Goal: Navigation & Orientation: Find specific page/section

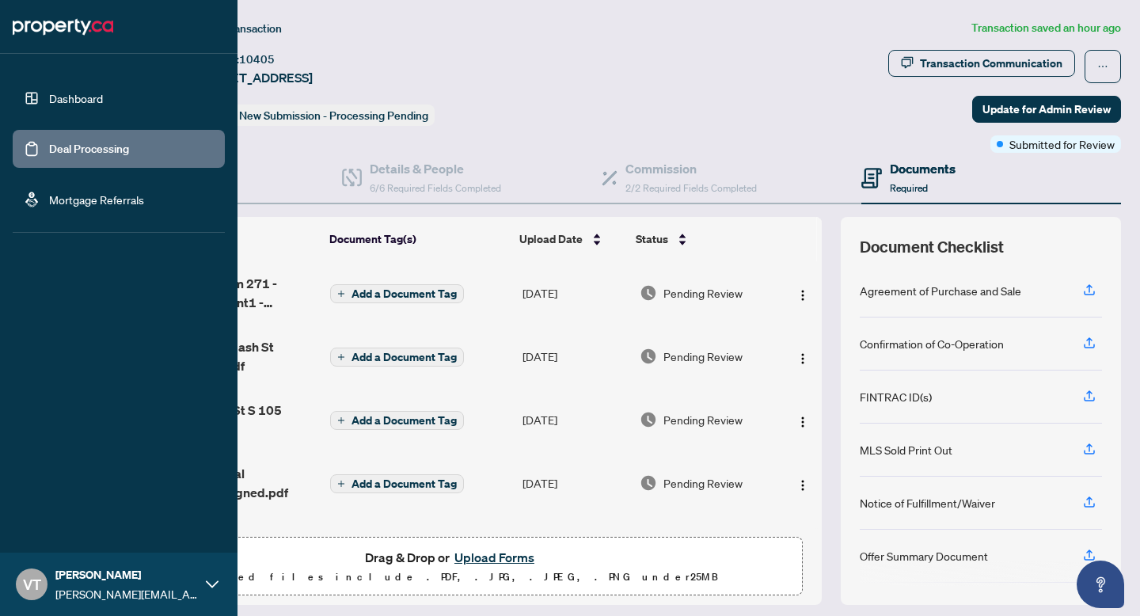
click at [49, 97] on link "Dashboard" at bounding box center [76, 98] width 54 height 14
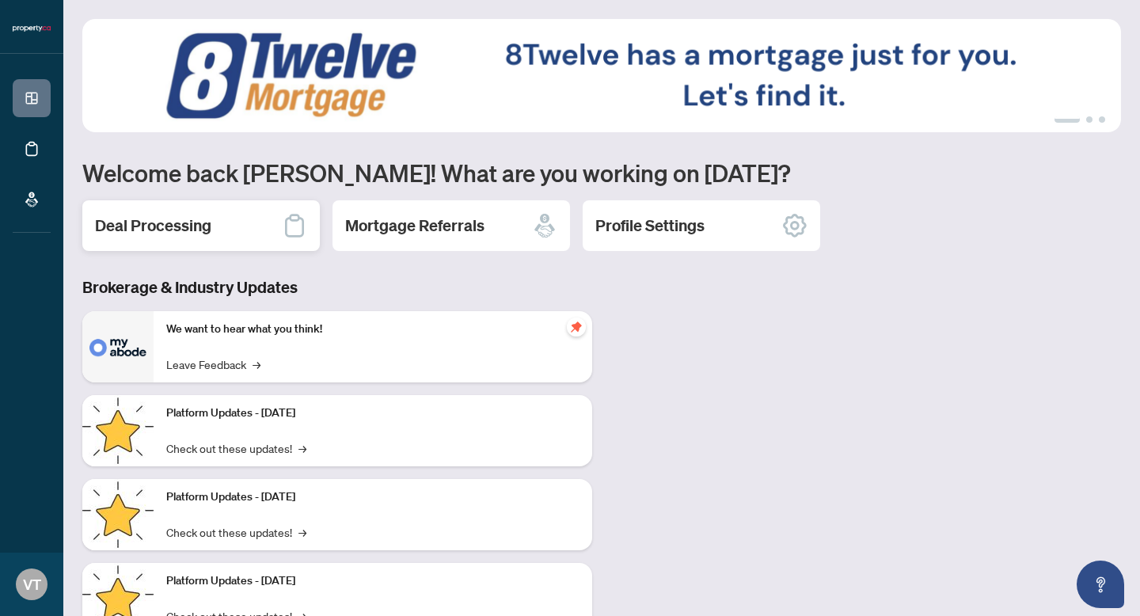
click at [201, 223] on h2 "Deal Processing" at bounding box center [153, 225] width 116 height 22
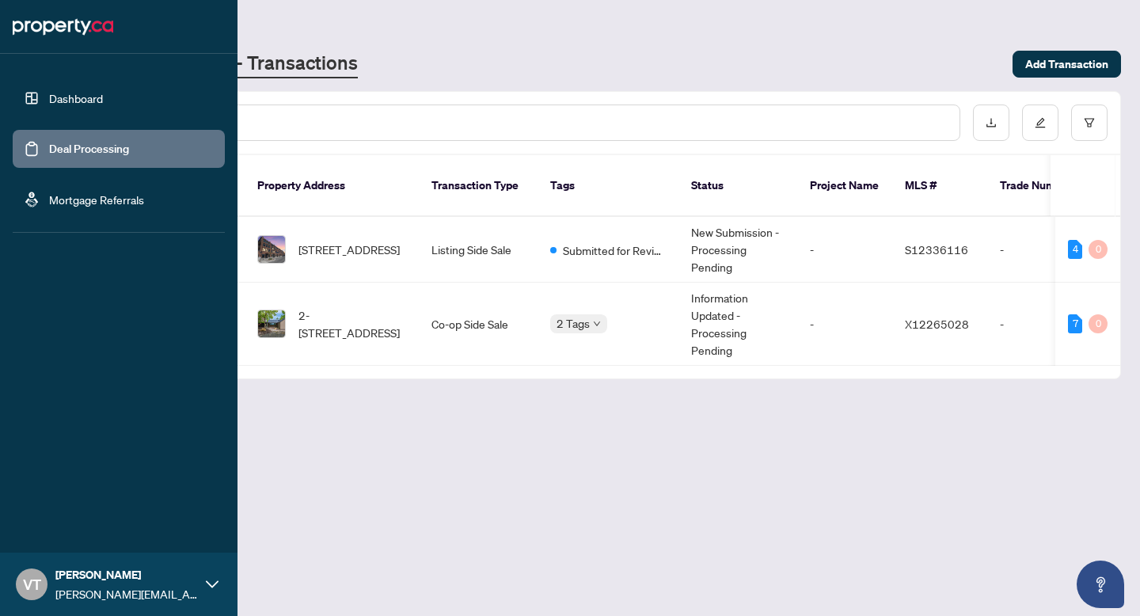
click at [49, 91] on link "Dashboard" at bounding box center [76, 98] width 54 height 14
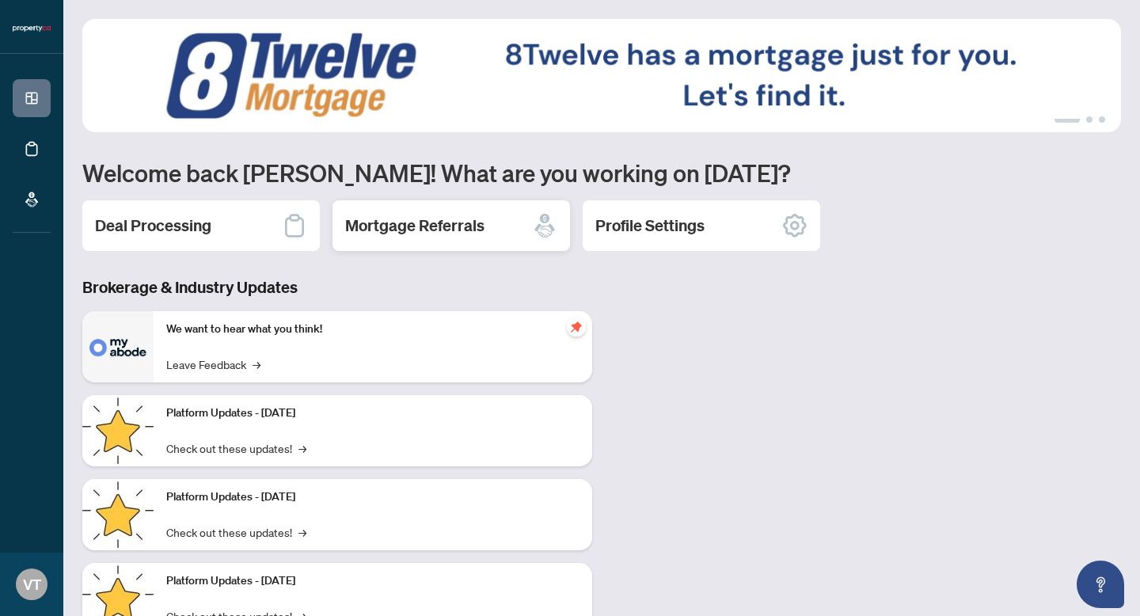
click at [447, 221] on h2 "Mortgage Referrals" at bounding box center [414, 225] width 139 height 22
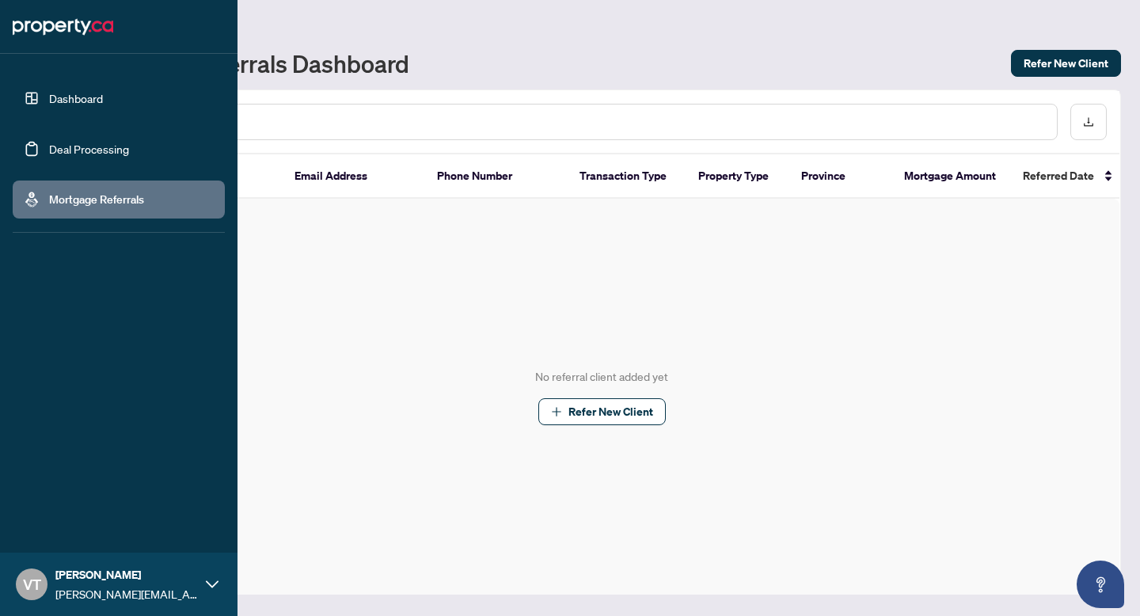
click at [49, 99] on link "Dashboard" at bounding box center [76, 98] width 54 height 14
